Goal: Information Seeking & Learning: Find specific fact

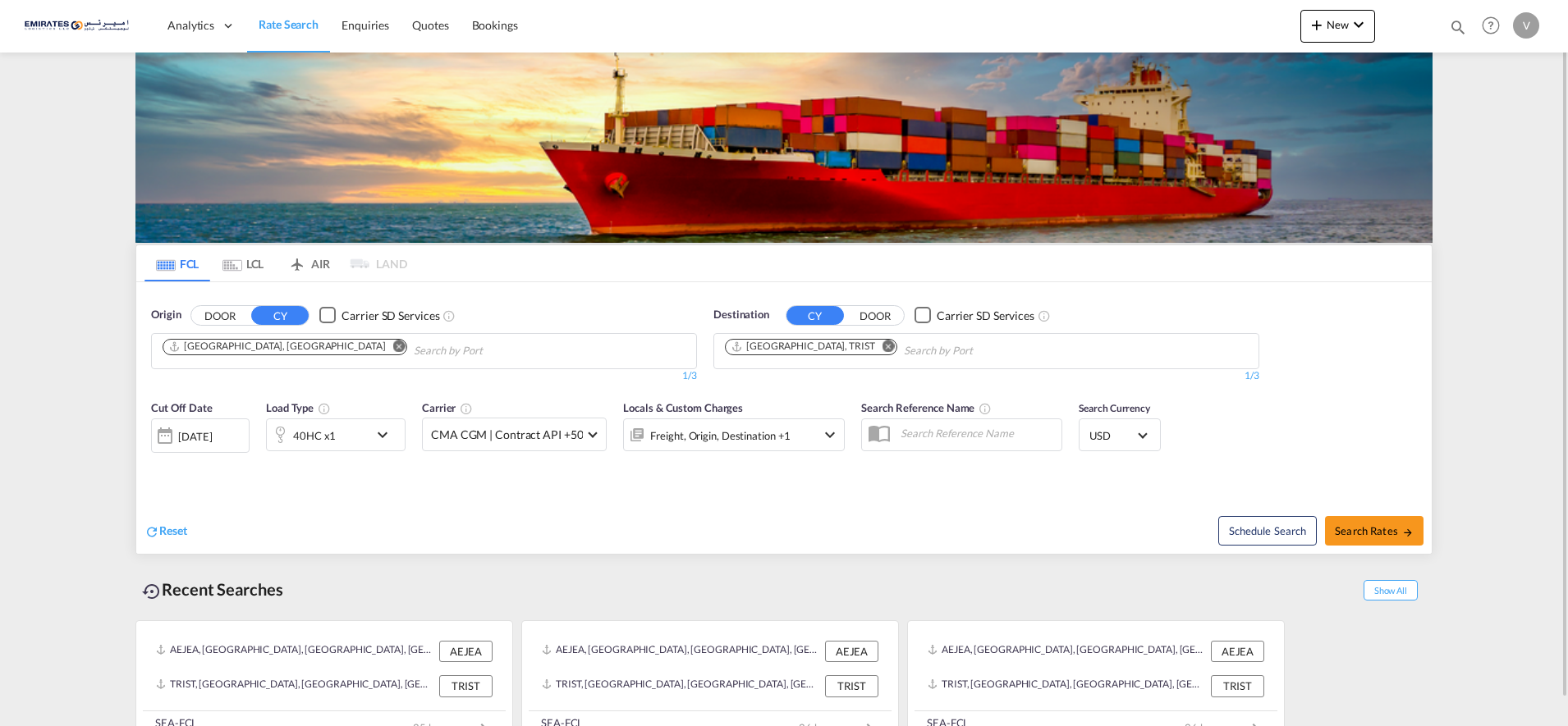
click at [882, 347] on md-icon "Remove" at bounding box center [888, 345] width 13 height 13
click at [738, 346] on body "Analytics Dashboard Rate Search Enquiries Quotes Bookings" at bounding box center [784, 363] width 1568 height 726
click at [800, 350] on input "iskenderum" at bounding box center [803, 351] width 156 height 26
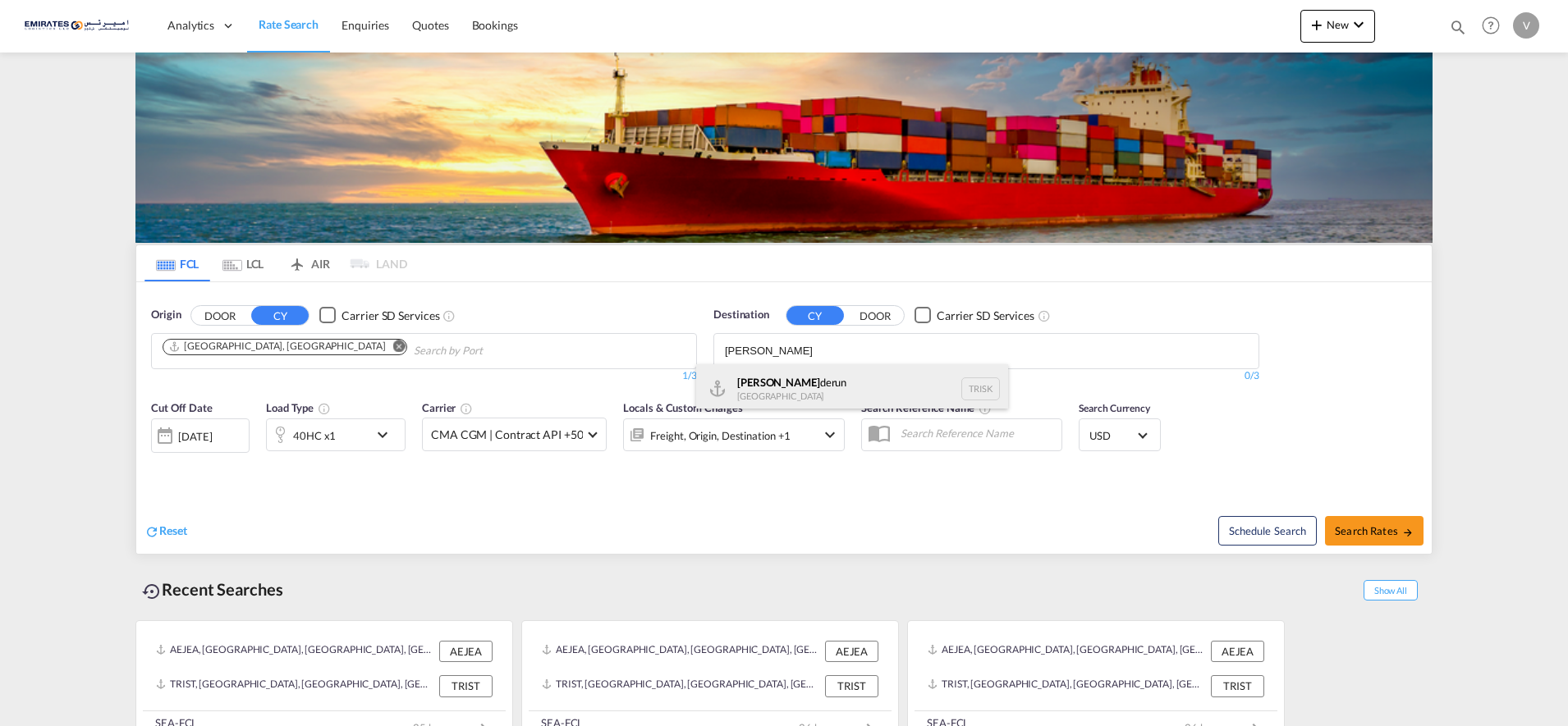
type input "[PERSON_NAME]"
click at [747, 384] on div "[PERSON_NAME] Turkey TRISK" at bounding box center [852, 389] width 311 height 49
click at [378, 433] on md-icon "icon-chevron-down" at bounding box center [386, 435] width 28 height 19
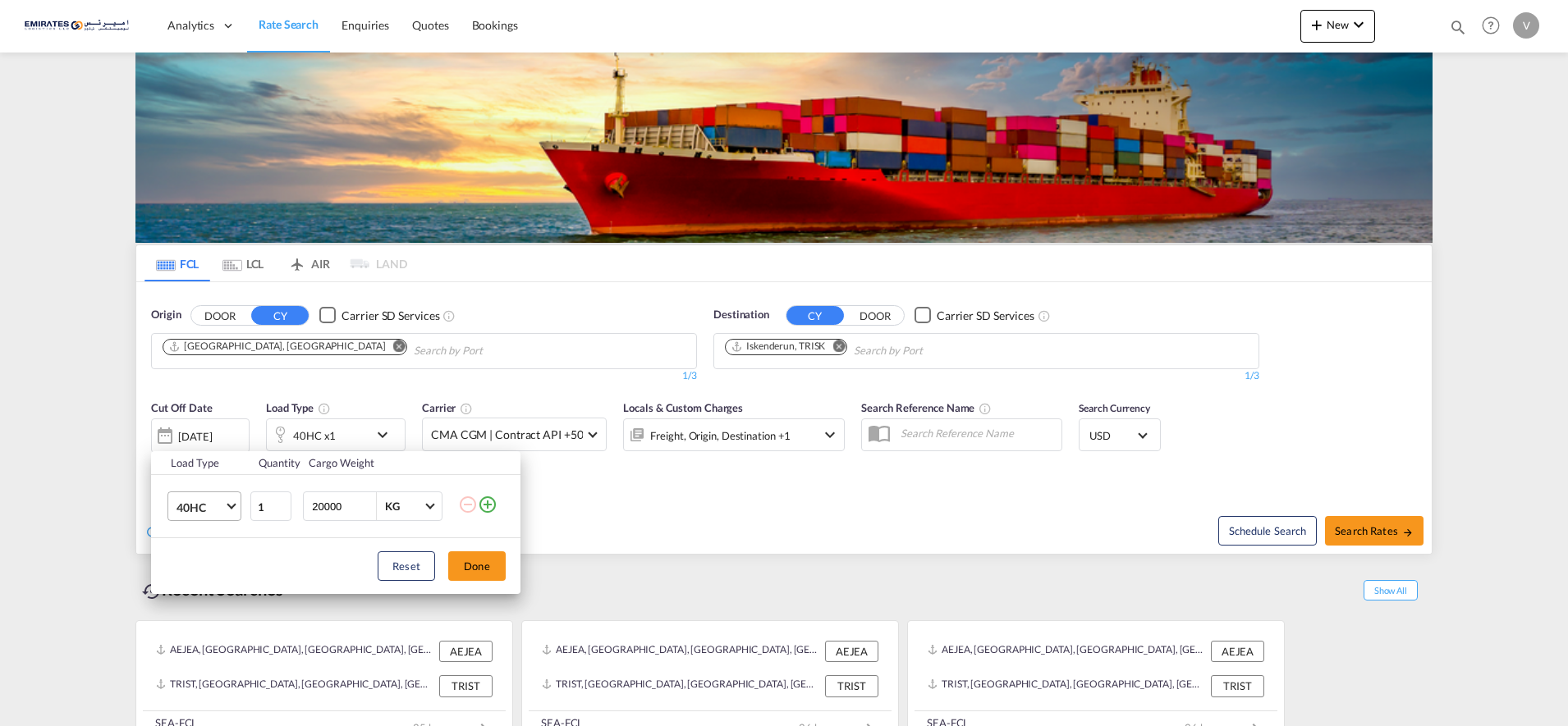
click at [206, 504] on span "40HC" at bounding box center [200, 507] width 47 height 16
click at [194, 421] on div "20GP" at bounding box center [191, 428] width 29 height 16
click at [473, 571] on button "Done" at bounding box center [477, 566] width 58 height 30
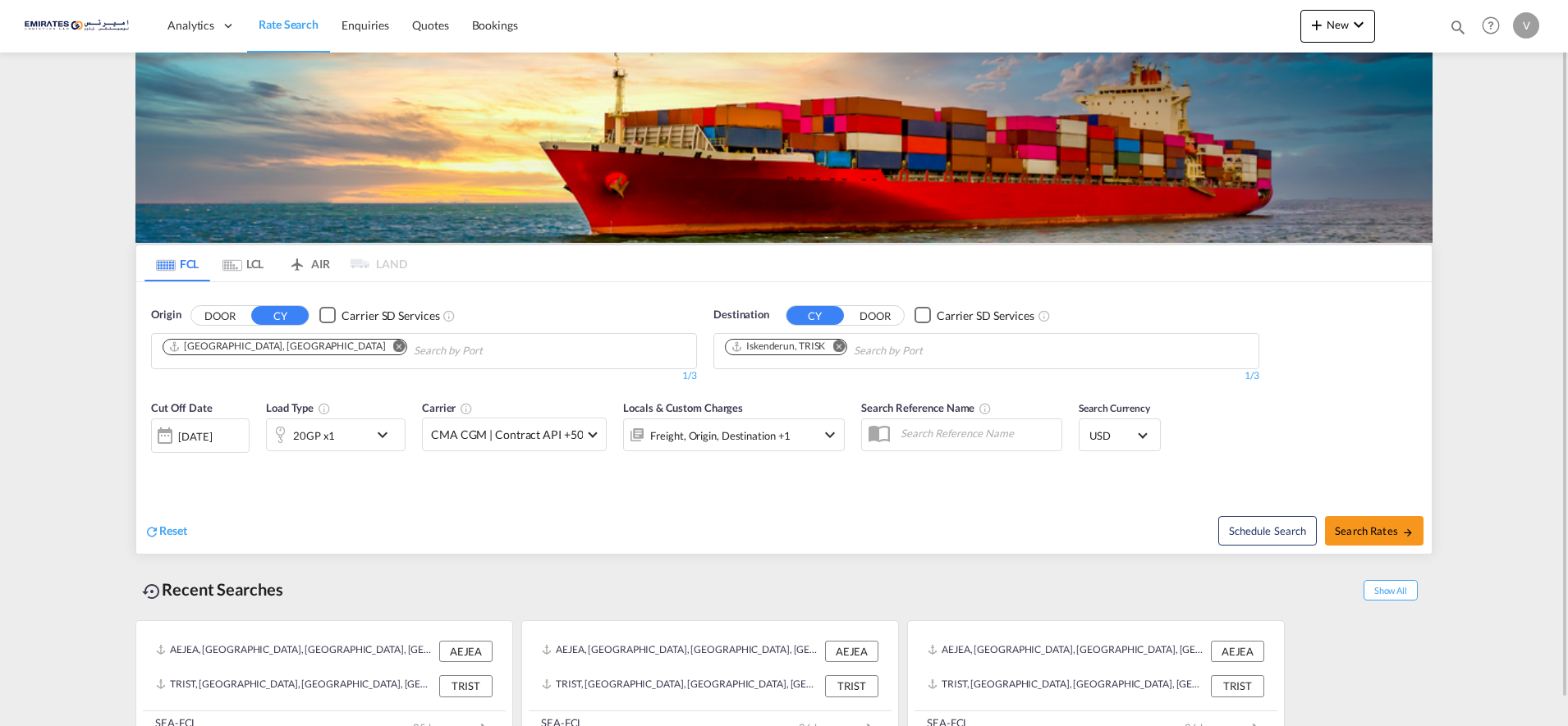
click at [206, 433] on div "[DATE]" at bounding box center [195, 436] width 34 height 14
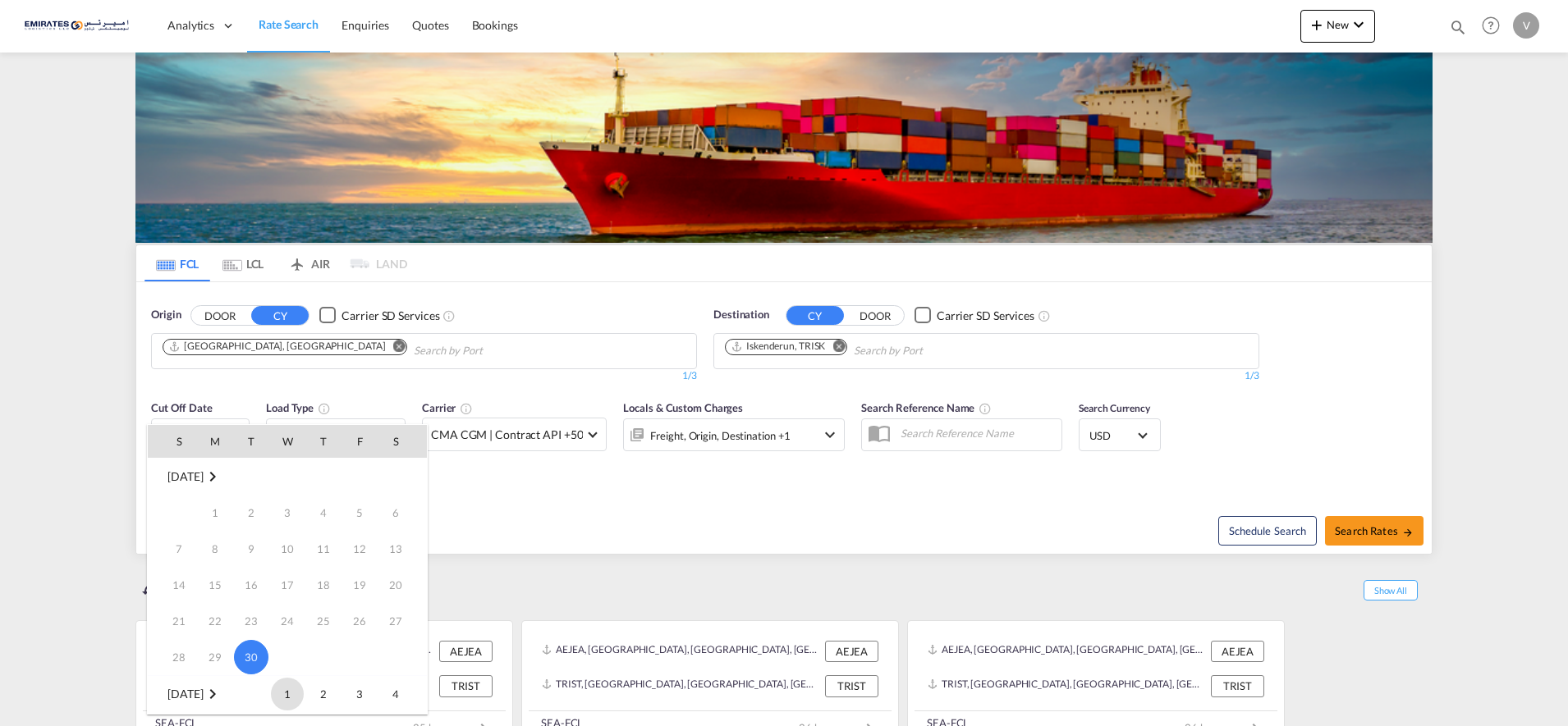
click at [278, 690] on span "1" at bounding box center [287, 694] width 33 height 33
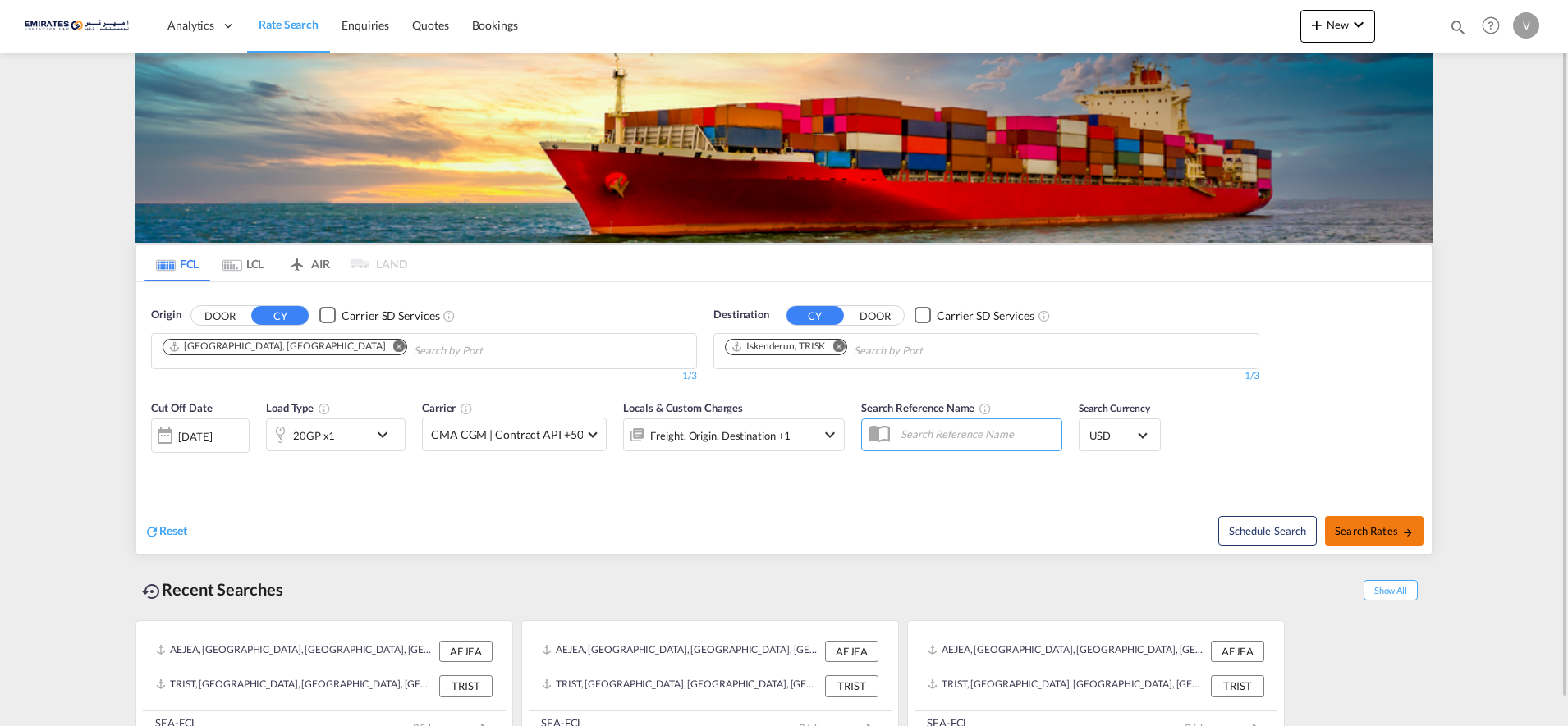
click at [1378, 521] on button "Search Rates" at bounding box center [1374, 530] width 98 height 30
type input "AEJEA to TRISK / [DATE]"
